Goal: Task Accomplishment & Management: Use online tool/utility

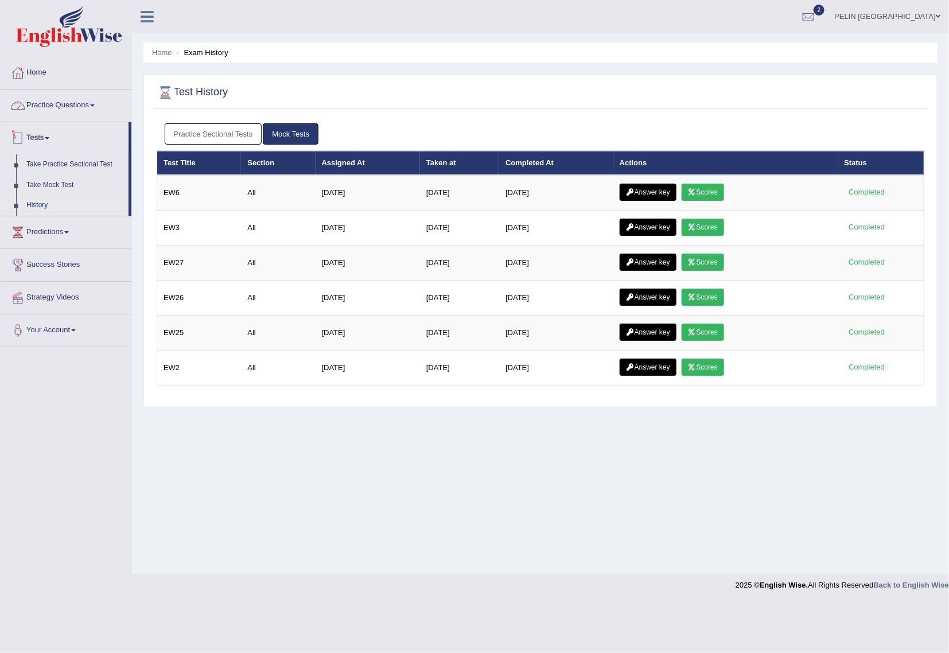
click at [80, 108] on link "Practice Questions" at bounding box center [66, 104] width 131 height 29
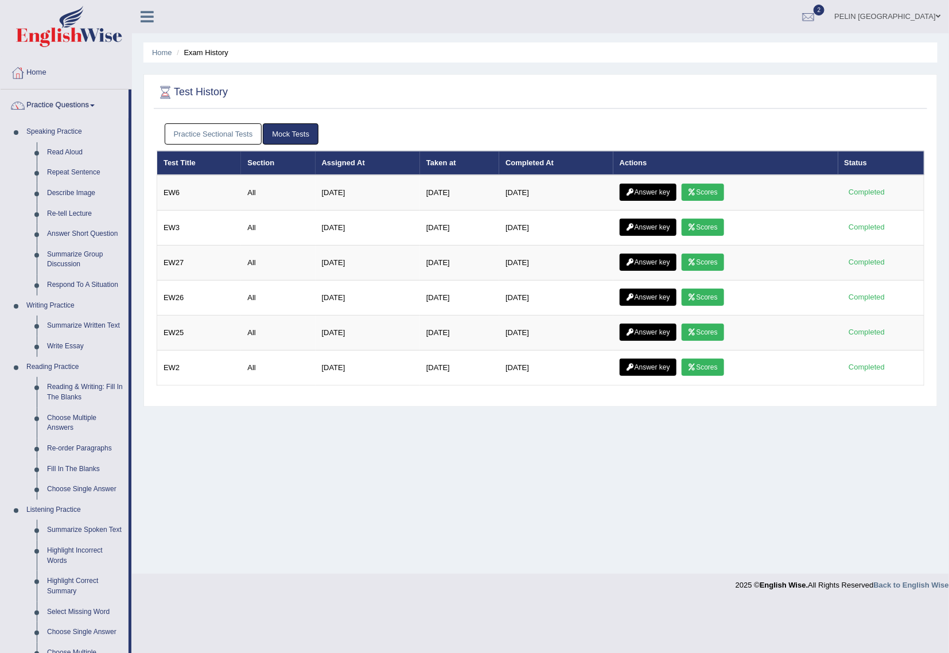
click at [77, 106] on link "Practice Questions" at bounding box center [65, 104] width 128 height 29
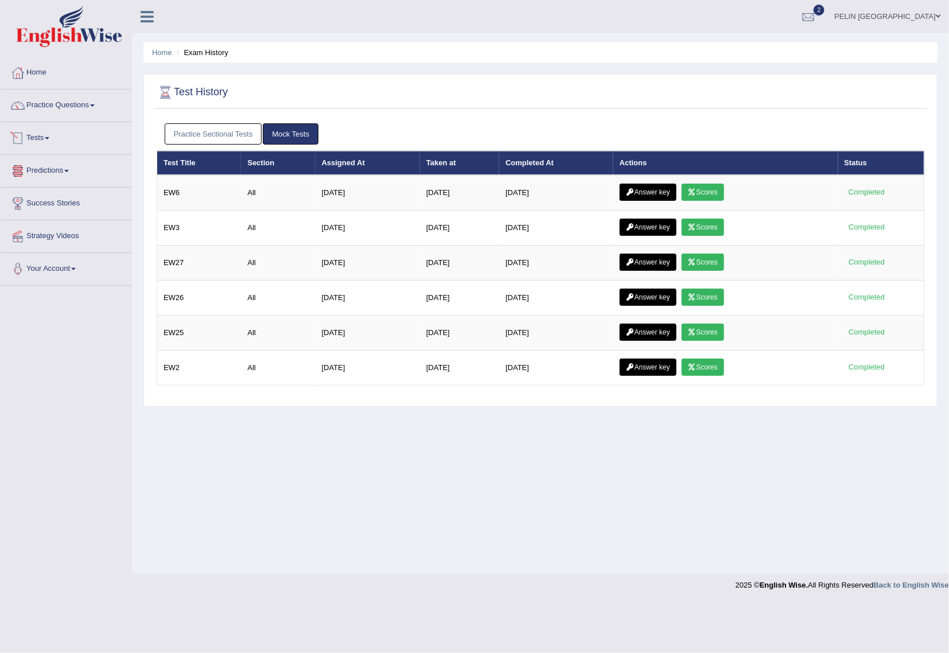
click at [52, 142] on link "Tests" at bounding box center [66, 136] width 131 height 29
click at [57, 187] on link "Take Mock Test" at bounding box center [74, 185] width 107 height 21
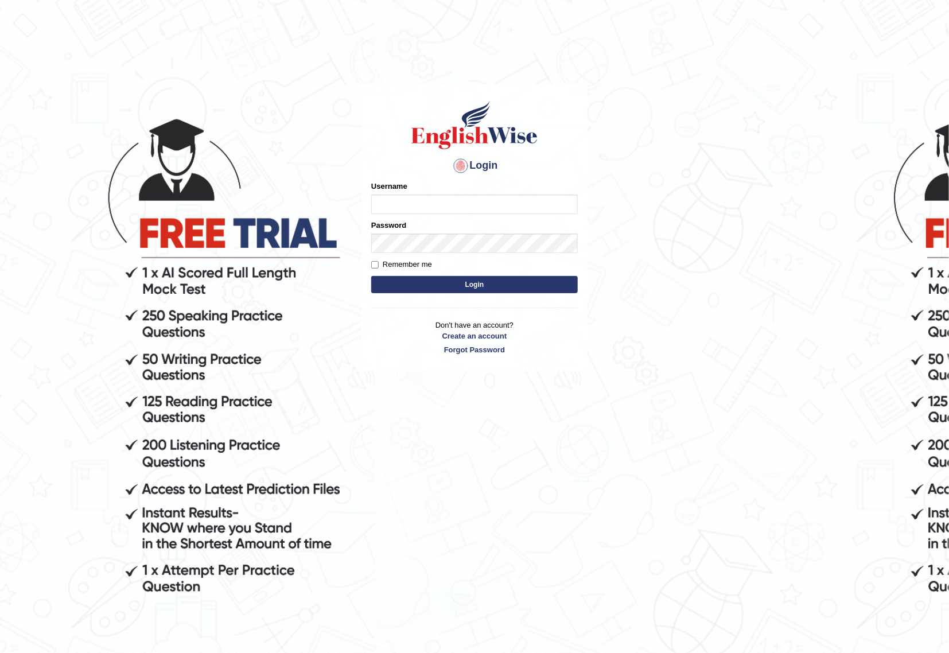
click at [520, 206] on input "Username" at bounding box center [474, 205] width 207 height 20
type input "pelinbaki"
click at [371, 276] on button "Login" at bounding box center [474, 284] width 207 height 17
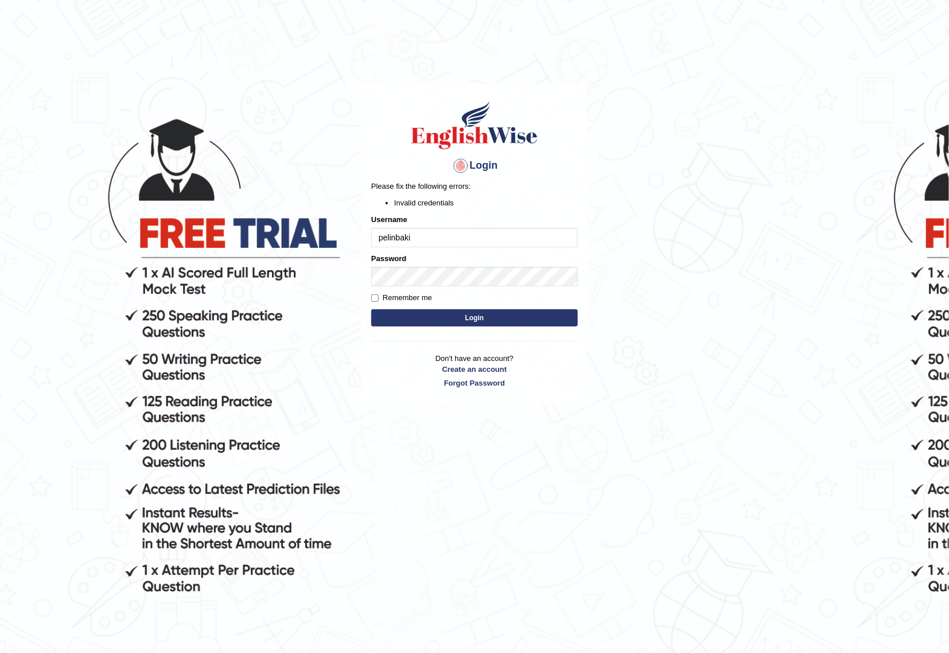
click at [533, 323] on button "Login" at bounding box center [474, 317] width 207 height 17
click at [363, 266] on div "Login Please fix the following errors: Invalid credentials Username pelinbaki P…" at bounding box center [475, 244] width 226 height 321
click at [371, 309] on button "Login" at bounding box center [474, 317] width 207 height 17
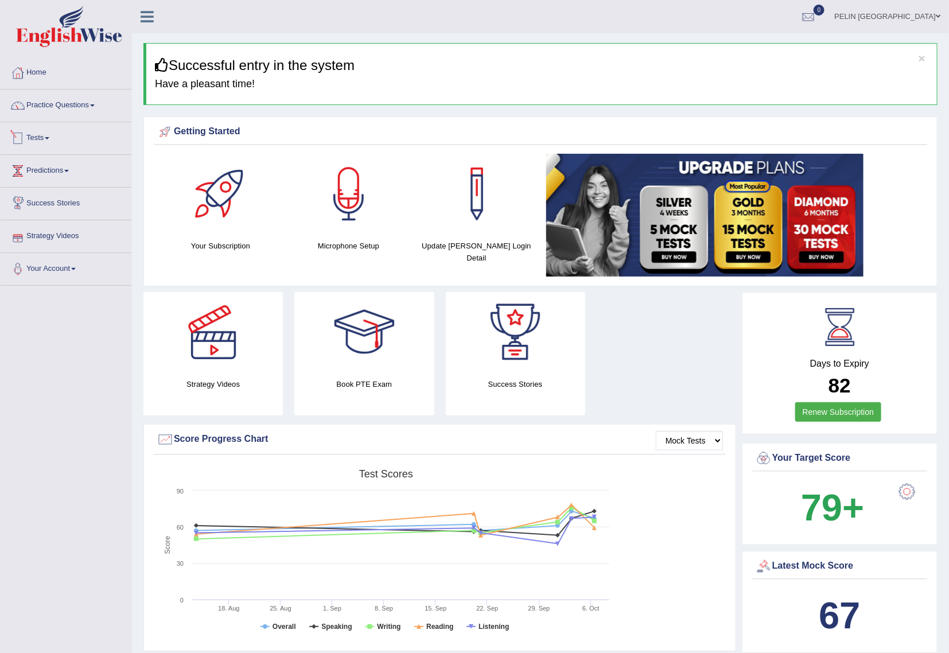
click at [51, 142] on link "Tests" at bounding box center [66, 136] width 131 height 29
click at [49, 182] on link "Take Mock Test" at bounding box center [74, 185] width 107 height 21
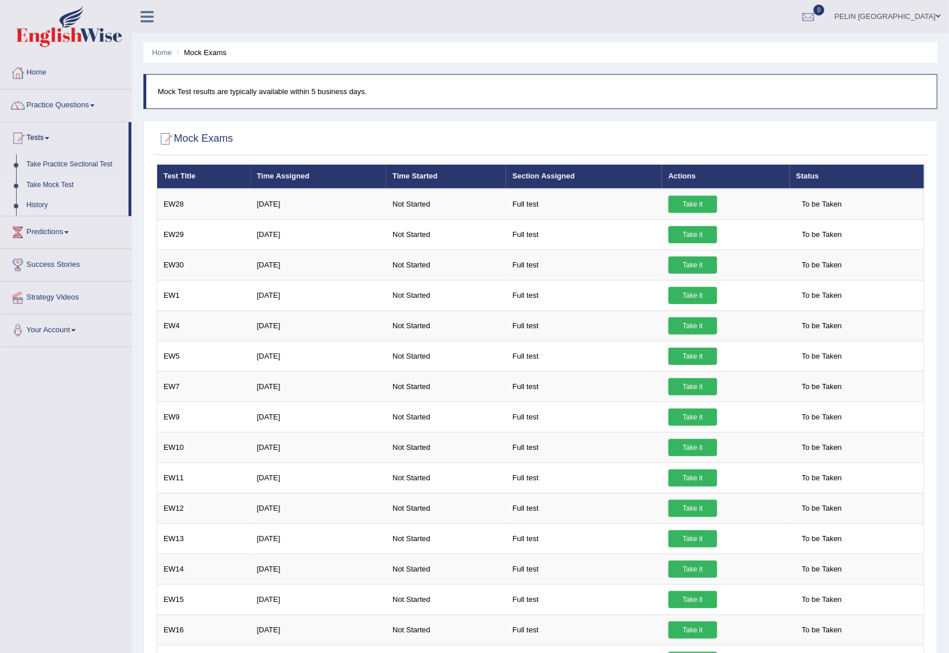
click at [42, 203] on link "History" at bounding box center [74, 205] width 107 height 21
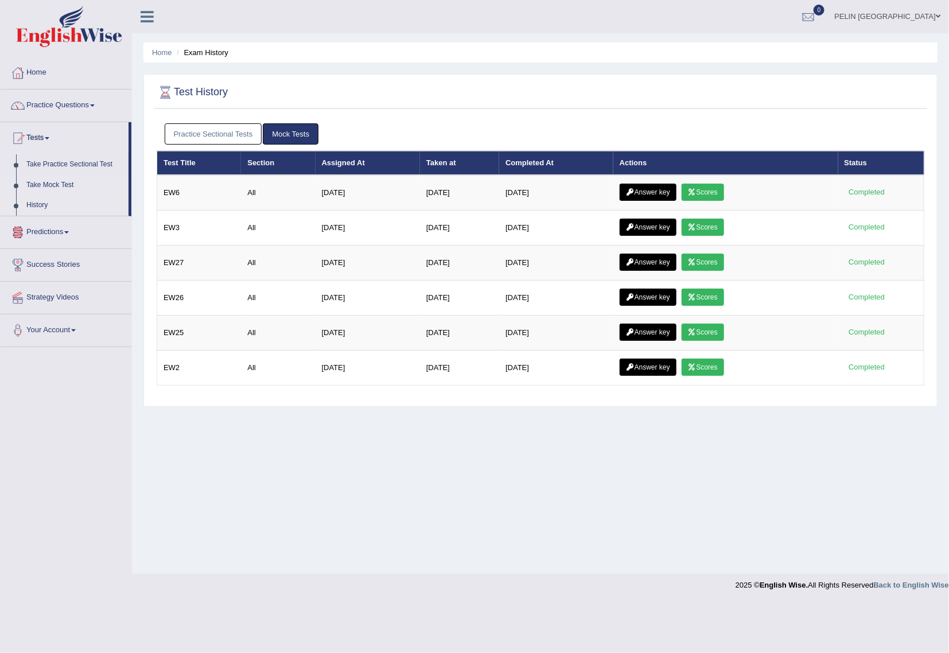
click at [40, 188] on link "Take Mock Test" at bounding box center [74, 185] width 107 height 21
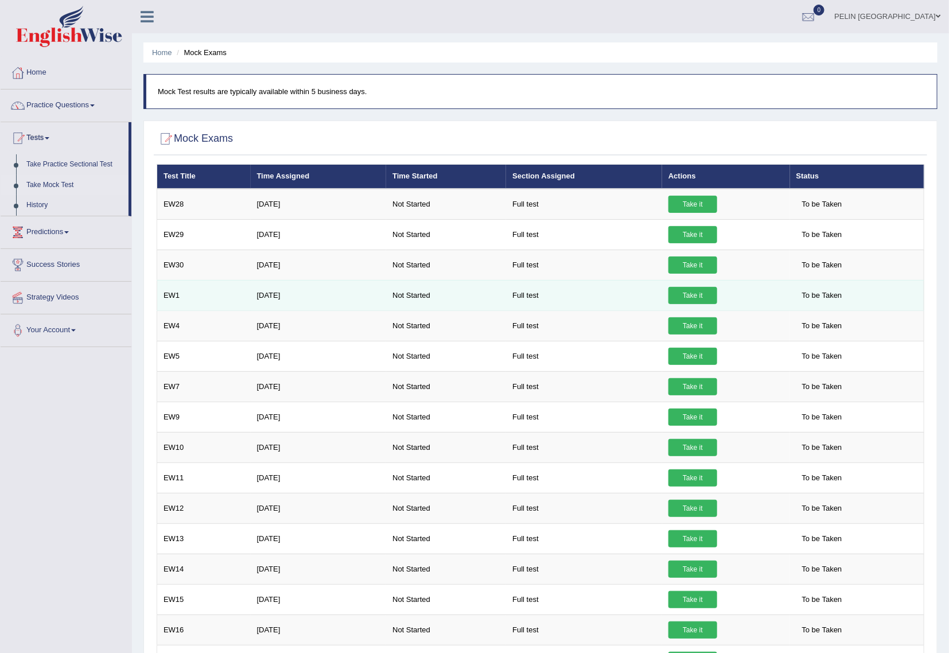
click at [685, 295] on link "Take it" at bounding box center [693, 295] width 49 height 17
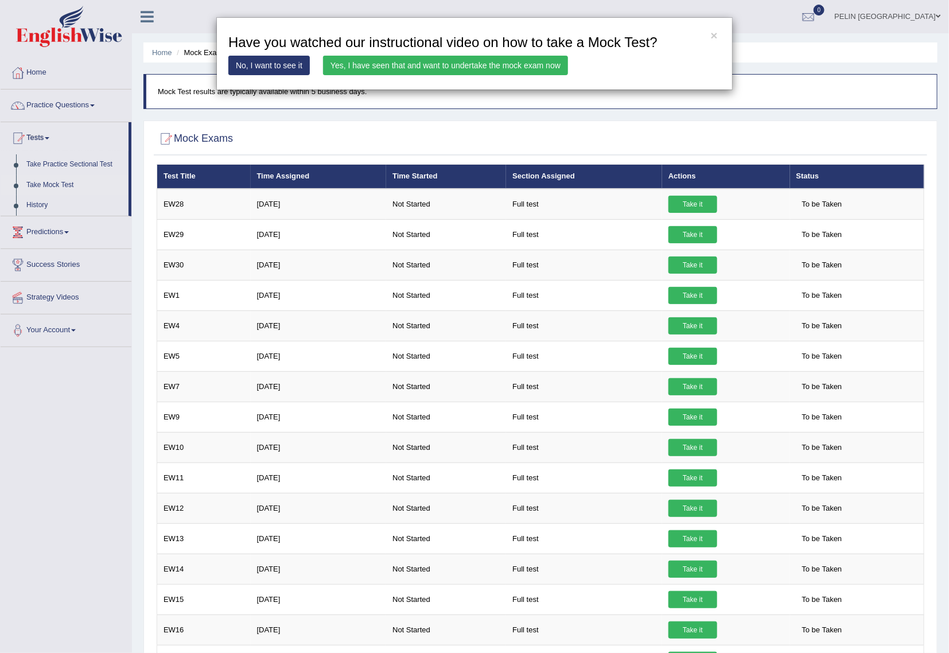
click at [500, 66] on link "Yes, I have seen that and want to undertake the mock exam now" at bounding box center [445, 66] width 245 height 20
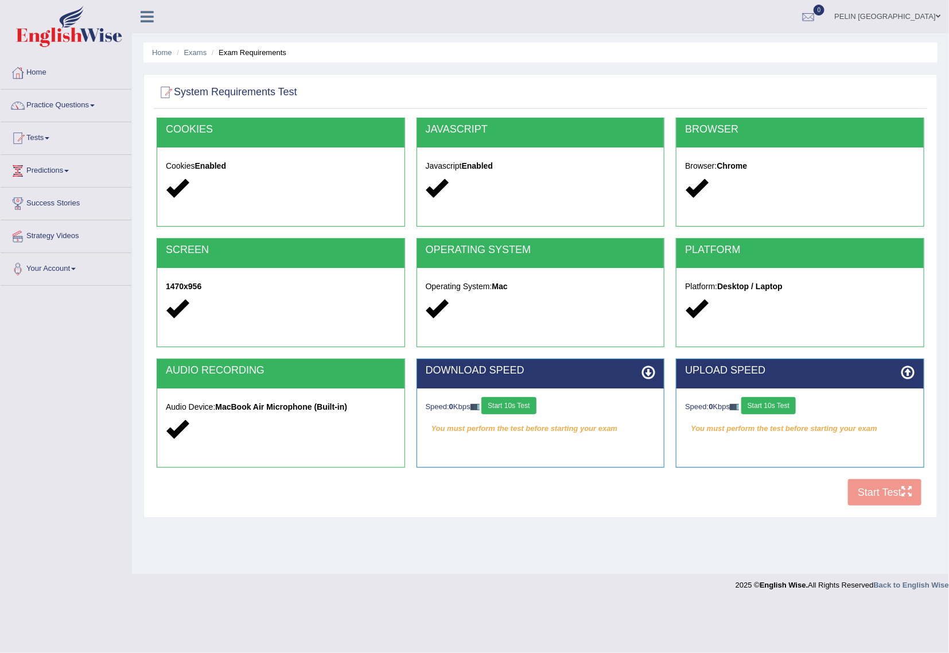
drag, startPoint x: 519, startPoint y: 408, endPoint x: 577, endPoint y: 406, distance: 57.4
click at [519, 408] on button "Start 10s Test" at bounding box center [509, 405] width 55 height 17
click at [767, 404] on button "Start 10s Test" at bounding box center [769, 405] width 55 height 17
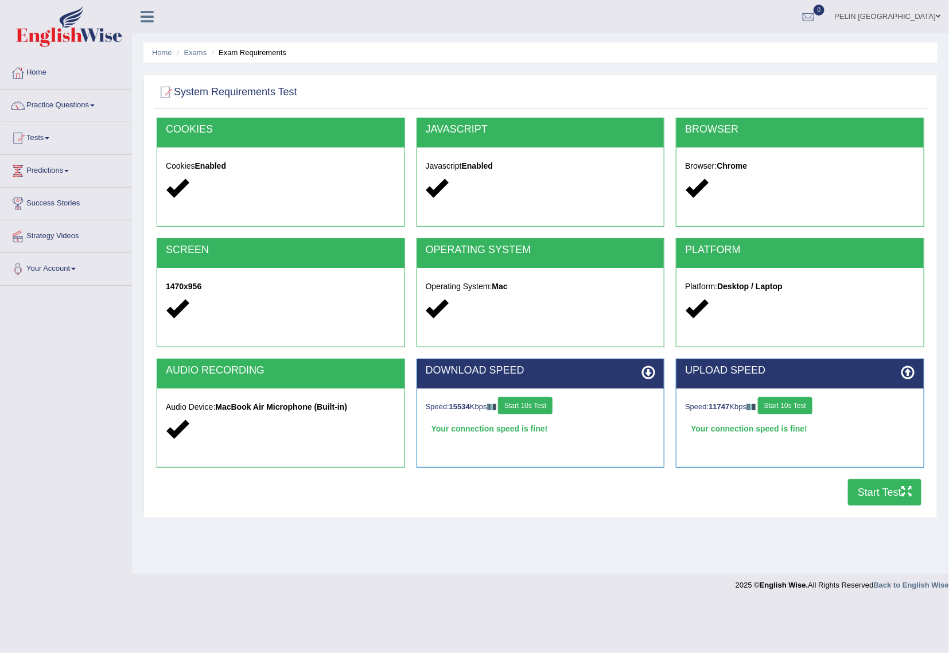
click at [886, 486] on button "Start Test" at bounding box center [884, 492] width 73 height 26
click at [868, 495] on button "Start Test" at bounding box center [884, 492] width 73 height 26
click at [892, 486] on button "Start Test" at bounding box center [884, 492] width 73 height 26
click at [860, 503] on button "Start Test" at bounding box center [884, 492] width 73 height 26
click at [894, 491] on button "Start Test" at bounding box center [884, 492] width 73 height 26
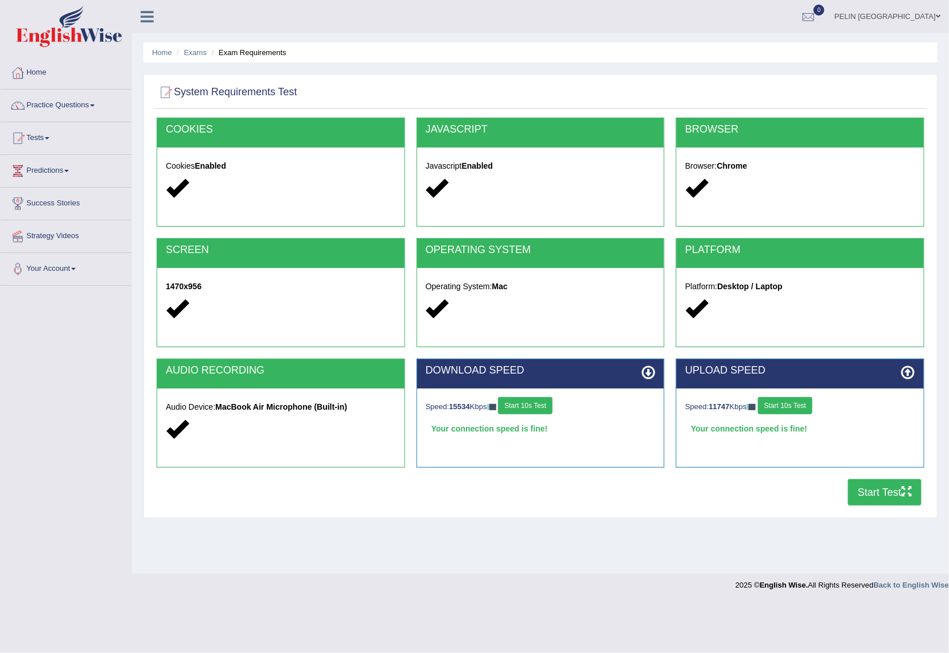
click at [887, 494] on button "Start Test" at bounding box center [884, 492] width 73 height 26
click at [886, 490] on button "Start Test" at bounding box center [884, 492] width 73 height 26
